Goal: Task Accomplishment & Management: Use online tool/utility

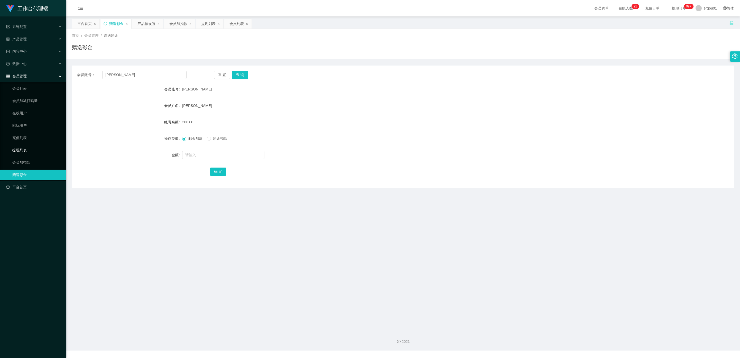
click at [23, 145] on link "提现列表" at bounding box center [36, 150] width 49 height 10
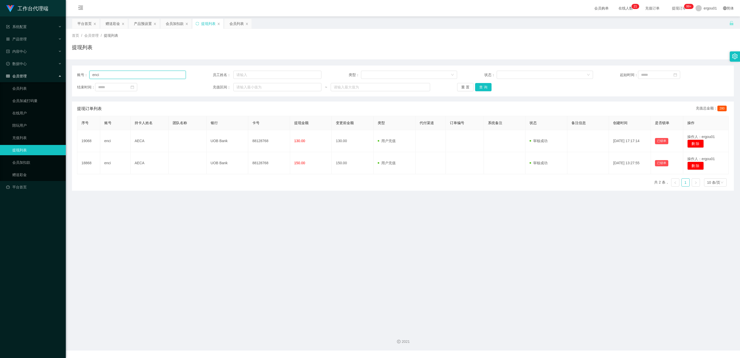
click at [122, 76] on input "enci" at bounding box center [137, 75] width 96 height 8
drag, startPoint x: 122, startPoint y: 75, endPoint x: 0, endPoint y: 72, distance: 121.9
click at [0, 72] on section "工作台代理端 系统配置 产品管理 产品列表 产品预设置 开奖记录 注单管理 即时注单 内容中心 数据中心 会员管理 会员列表 会员加减打码量 在线用户 陪玩用…" at bounding box center [370, 175] width 740 height 351
paste input "[PERSON_NAME]"
click at [263, 84] on button "查 询" at bounding box center [483, 87] width 16 height 8
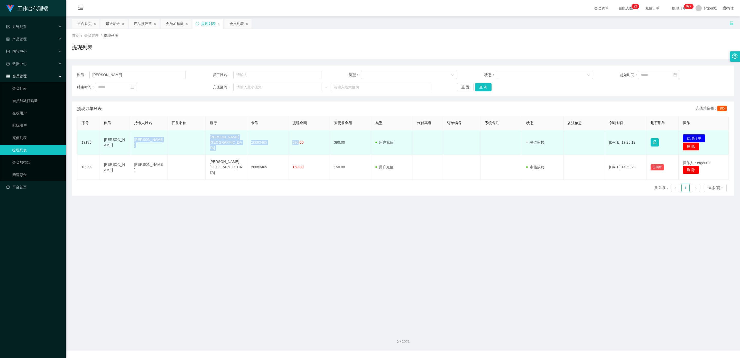
drag, startPoint x: 297, startPoint y: 141, endPoint x: 134, endPoint y: 141, distance: 163.5
click at [134, 141] on tr "19136 [PERSON_NAME] Singapore 20083465 390.00 390.00 用户充值 人工扣款 审核驳回 审核成功 等待审核 […" at bounding box center [403, 142] width 652 height 25
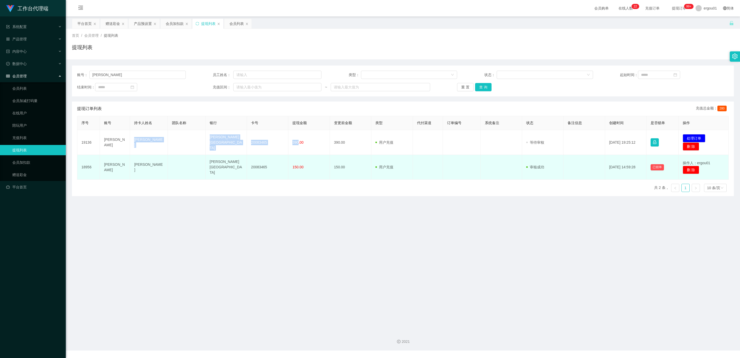
copy tr "[PERSON_NAME] Singapore 20083465 390"
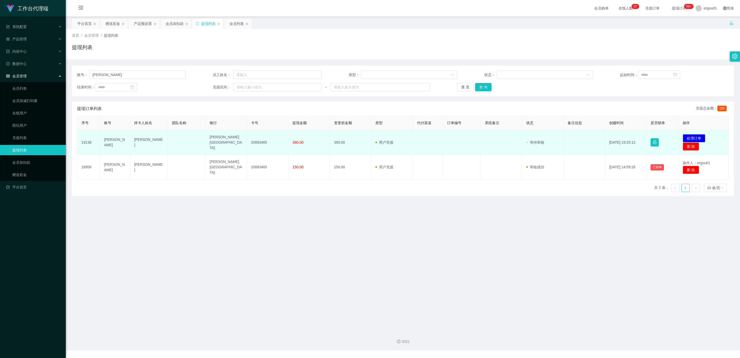
click at [263, 140] on td "390.00" at bounding box center [308, 142] width 41 height 25
drag, startPoint x: 297, startPoint y: 142, endPoint x: 134, endPoint y: 142, distance: 163.3
click at [134, 142] on tr "19136 [PERSON_NAME] Singapore 20083465 390.00 390.00 用户充值 人工扣款 审核驳回 审核成功 等待审核 […" at bounding box center [403, 142] width 652 height 25
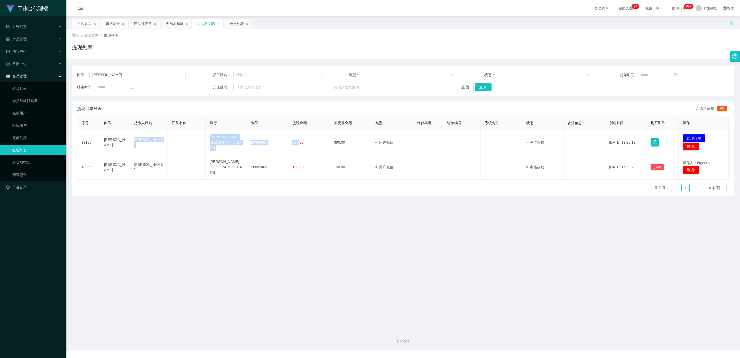
copy tr "[PERSON_NAME] Singapore 20083465 390"
drag, startPoint x: 121, startPoint y: 76, endPoint x: 23, endPoint y: 77, distance: 98.0
click at [1, 75] on section "工作台代理端 系统配置 产品管理 产品列表 产品预设置 开奖记录 注单管理 即时注单 内容中心 数据中心 会员管理 会员列表 会员加减打码量 在线用户 陪玩用…" at bounding box center [370, 175] width 740 height 351
paste input "emon1345625"
type input "emon1345625"
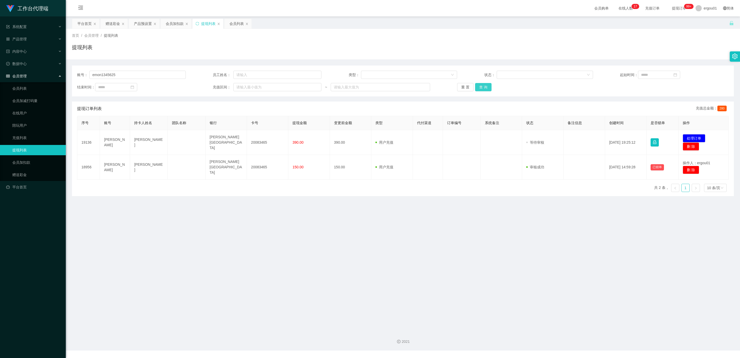
click at [263, 89] on button "查 询" at bounding box center [483, 87] width 16 height 8
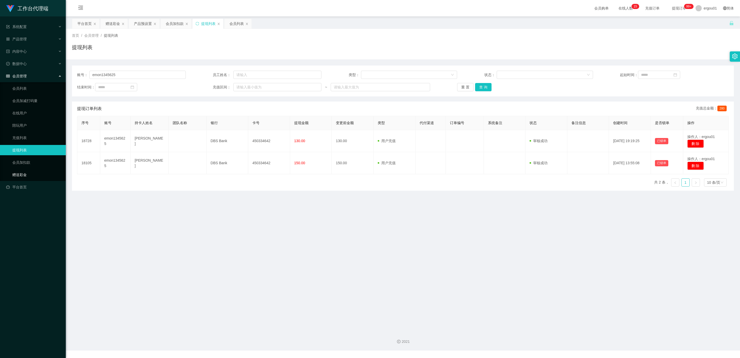
click at [24, 172] on link "赠送彩金" at bounding box center [36, 175] width 49 height 10
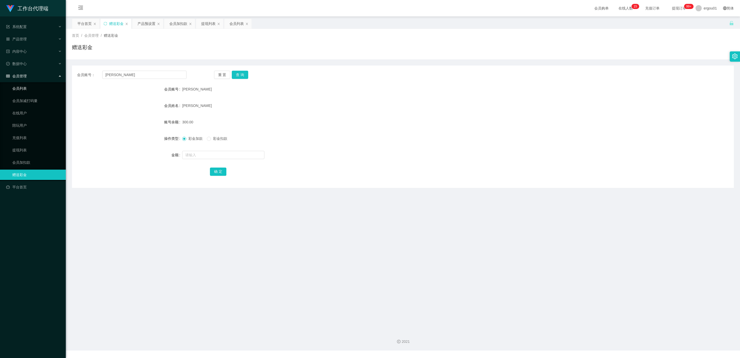
click at [25, 83] on link "会员列表" at bounding box center [36, 88] width 49 height 10
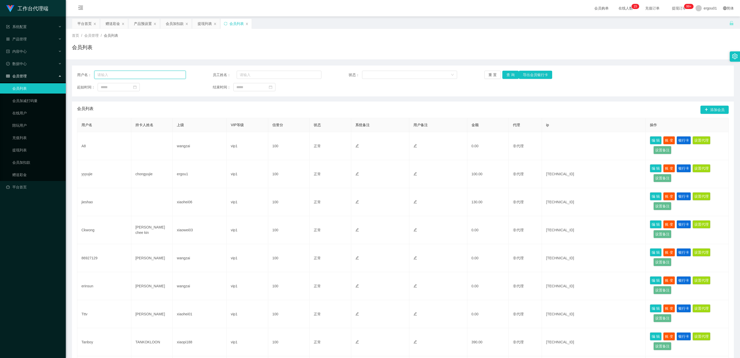
drag, startPoint x: 131, startPoint y: 76, endPoint x: 23, endPoint y: 67, distance: 108.6
click at [23, 67] on section "工作台代理端 系统配置 产品管理 产品列表 产品预设置 开奖记录 注单管理 即时注单 内容中心 数据中心 会员管理 会员列表 会员加减打码量 在线用户 陪玩用…" at bounding box center [370, 226] width 740 height 453
paste input "emon1345625"
type input "emon1345625"
drag, startPoint x: 511, startPoint y: 75, endPoint x: 511, endPoint y: 78, distance: 2.9
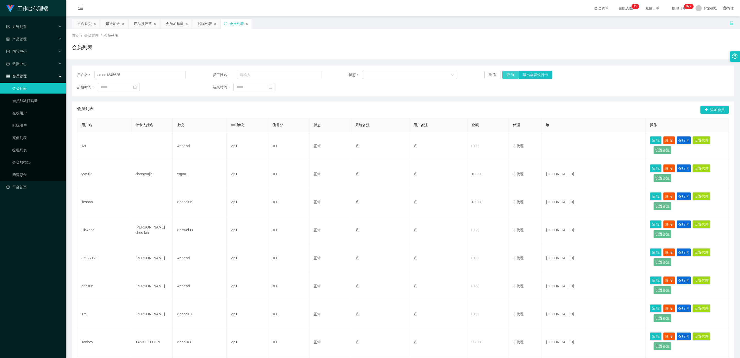
click at [263, 75] on button "查 询" at bounding box center [511, 75] width 16 height 8
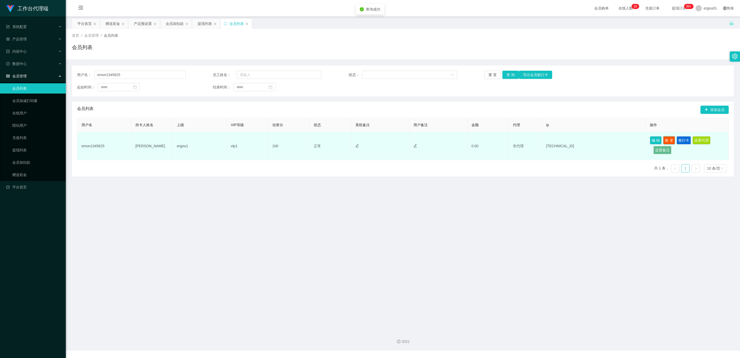
click at [263, 140] on button "账 变" at bounding box center [670, 140] width 12 height 8
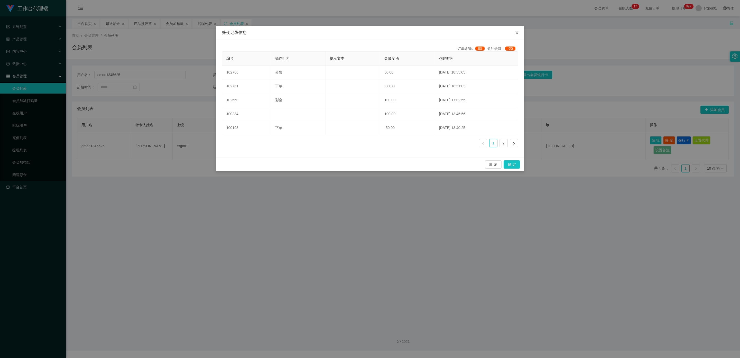
click at [263, 33] on icon "图标: close" at bounding box center [517, 32] width 3 height 3
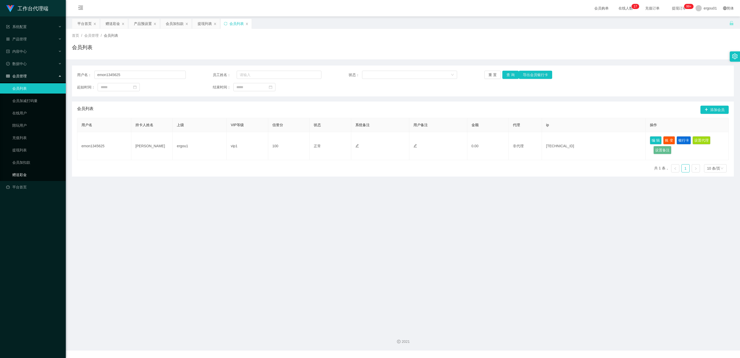
click at [19, 170] on link "赠送彩金" at bounding box center [36, 175] width 49 height 10
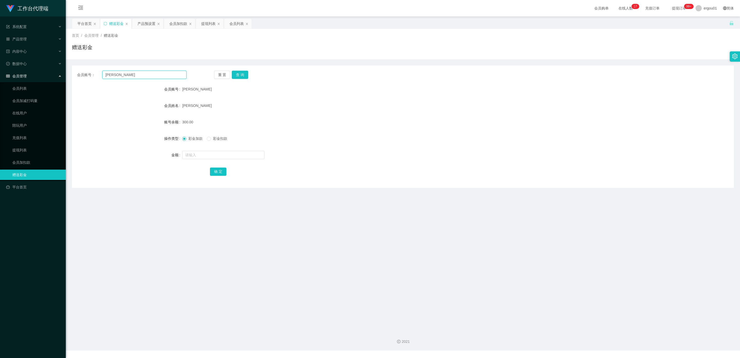
drag, startPoint x: 126, startPoint y: 73, endPoint x: 45, endPoint y: 72, distance: 81.0
click at [45, 72] on section "工作台代理端 系统配置 产品管理 产品列表 产品预设置 开奖记录 注单管理 即时注单 内容中心 数据中心 会员管理 会员列表 会员加减打码量 在线用户 陪玩用…" at bounding box center [370, 175] width 740 height 351
paste input "emon1345625"
type input "emon1345625"
drag, startPoint x: 240, startPoint y: 74, endPoint x: 211, endPoint y: 130, distance: 62.7
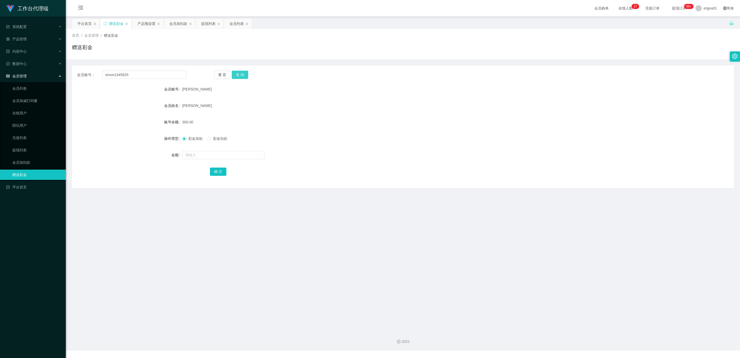
click at [240, 74] on button "查 询" at bounding box center [240, 75] width 16 height 8
click at [191, 155] on input "text" at bounding box center [223, 155] width 82 height 8
type input "130"
click at [218, 175] on button "确 定" at bounding box center [218, 172] width 16 height 8
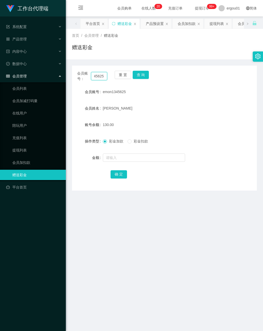
drag, startPoint x: 93, startPoint y: 74, endPoint x: 144, endPoint y: 93, distance: 54.3
click at [145, 93] on div "会员账号： emon1345625 重 置 查 询 会员账号 emon1345625 会员姓名 [PERSON_NAME] Emon 账号余额 130.00 …" at bounding box center [164, 128] width 185 height 125
paste input "AF1399"
type input "AF1399"
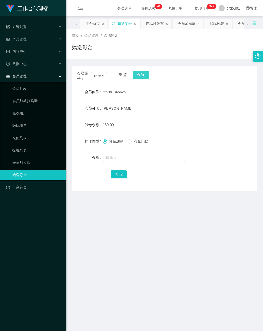
click at [139, 75] on button "查 询" at bounding box center [141, 75] width 16 height 8
click at [117, 157] on input "text" at bounding box center [144, 157] width 82 height 8
type input "100"
click at [117, 175] on button "确 定" at bounding box center [119, 174] width 16 height 8
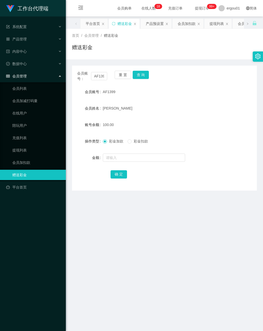
drag, startPoint x: 90, startPoint y: 234, endPoint x: 169, endPoint y: 182, distance: 94.6
click at [90, 234] on main "关闭左侧 关闭右侧 关闭其它 刷新页面 平台首页 赠送彩金 产品预设置 会员加扣款 提现列表 会员列表 首页 / 会员管理 / 赠送彩金 / 赠送彩金 会员账…" at bounding box center [164, 171] width 197 height 310
